Goal: Transaction & Acquisition: Purchase product/service

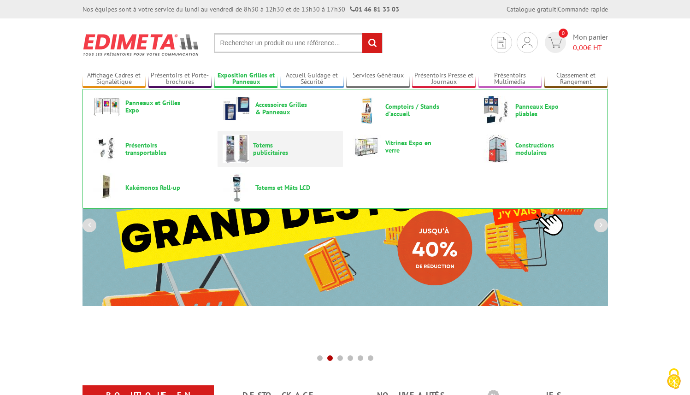
click at [264, 144] on span "Totems publicitaires" at bounding box center [280, 148] width 55 height 15
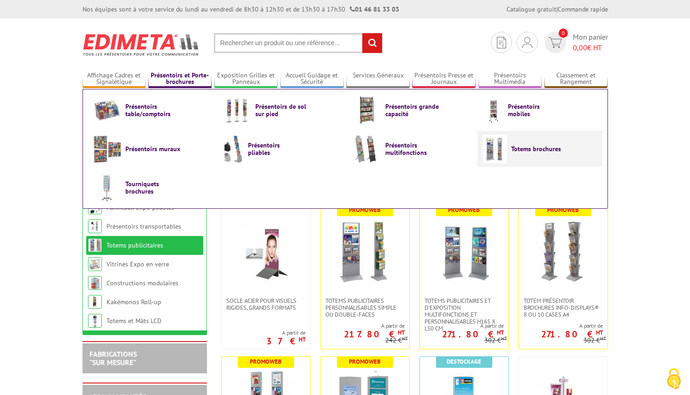
click at [563, 150] on span "Totems brochures" at bounding box center [538, 148] width 55 height 7
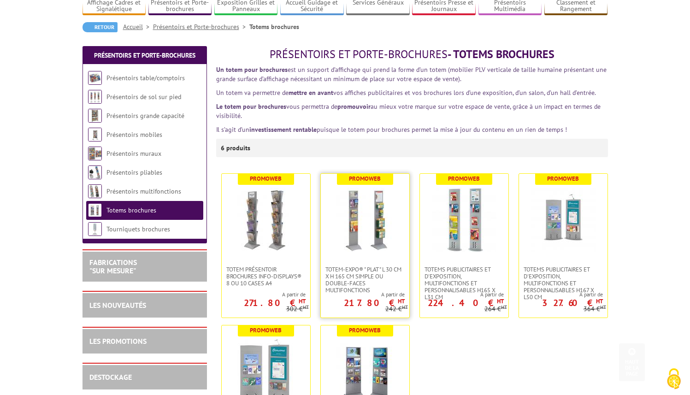
scroll to position [326, 0]
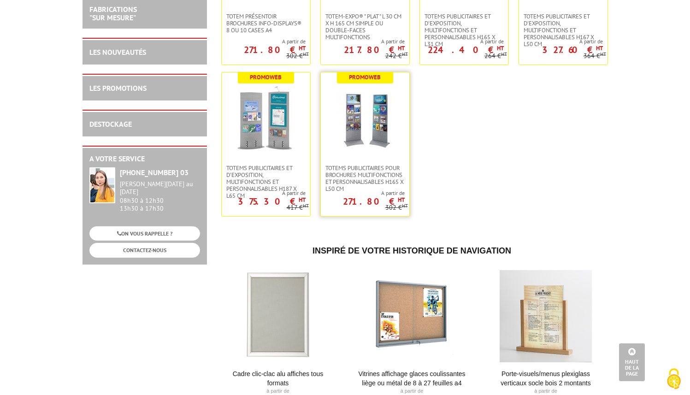
click at [341, 161] on link at bounding box center [365, 118] width 88 height 92
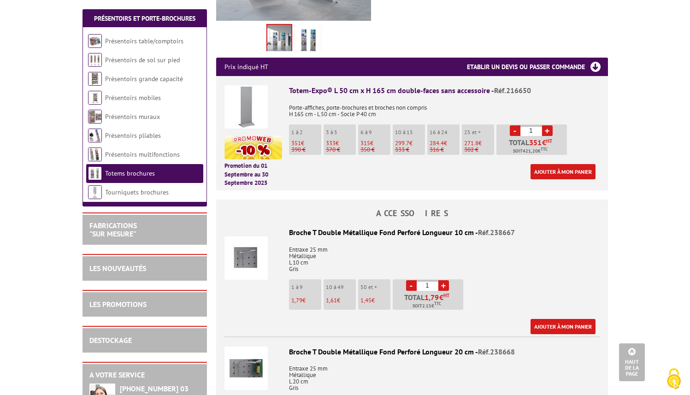
scroll to position [342, 0]
